Goal: Task Accomplishment & Management: Use online tool/utility

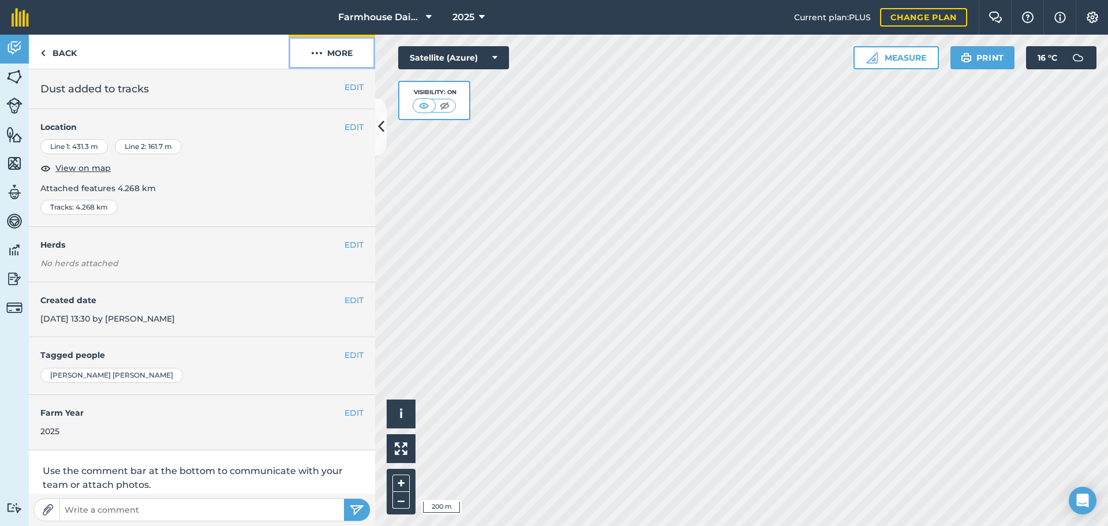
click at [341, 47] on button "More" at bounding box center [331, 52] width 87 height 34
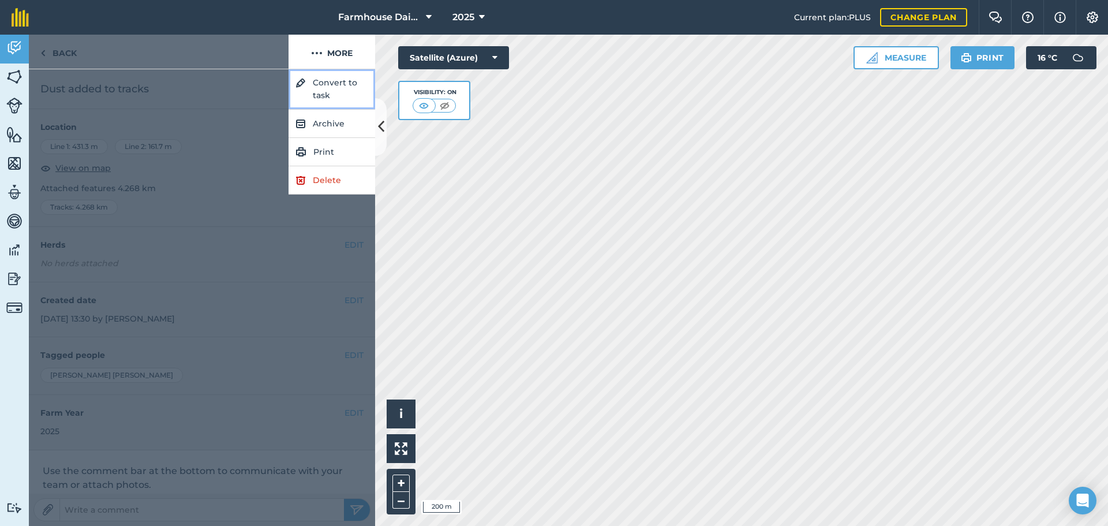
click at [335, 89] on button "Convert to task" at bounding box center [331, 89] width 87 height 40
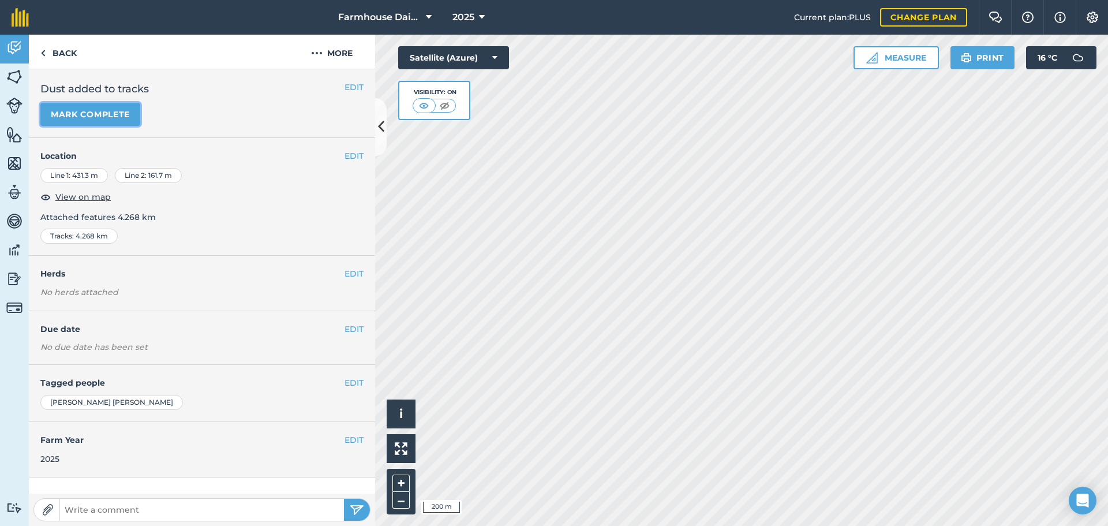
click at [98, 113] on button "Mark complete" at bounding box center [90, 114] width 100 height 23
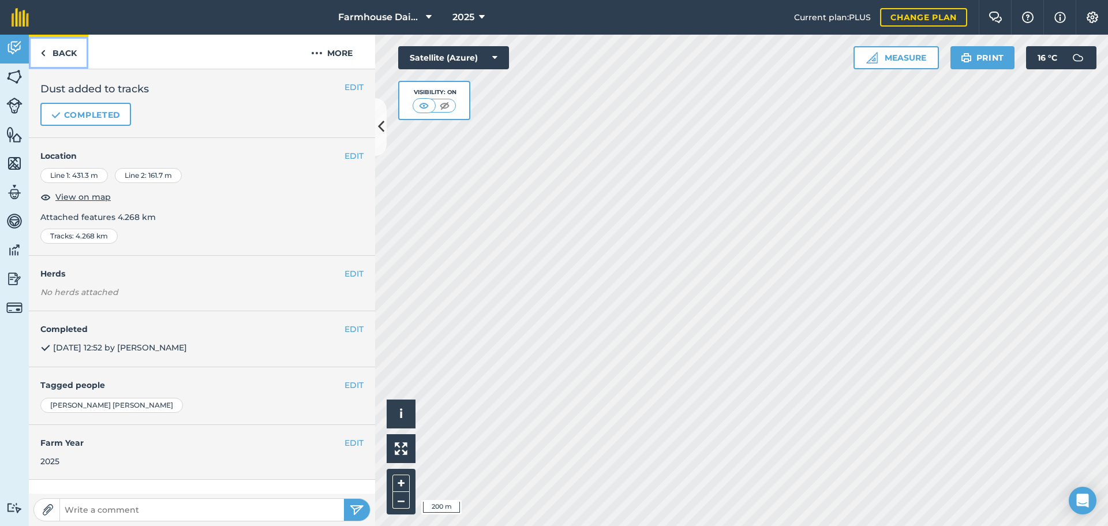
click at [69, 46] on link "Back" at bounding box center [58, 52] width 59 height 34
